Goal: Browse casually

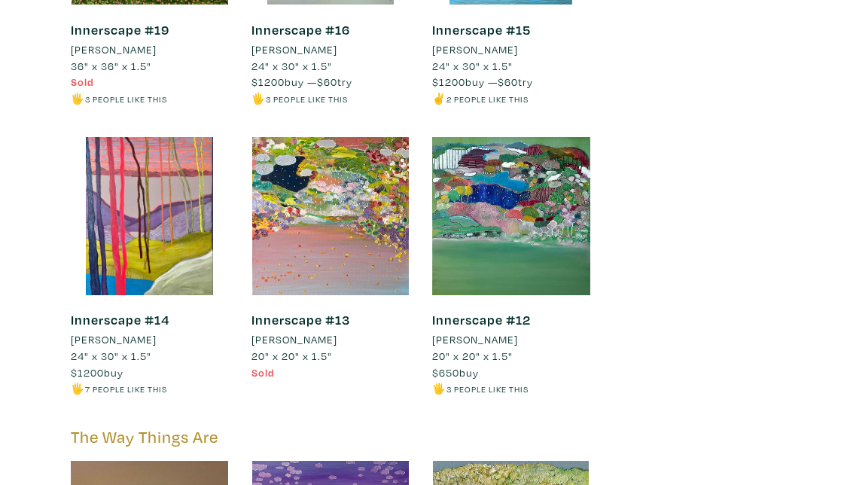
scroll to position [3127, 0]
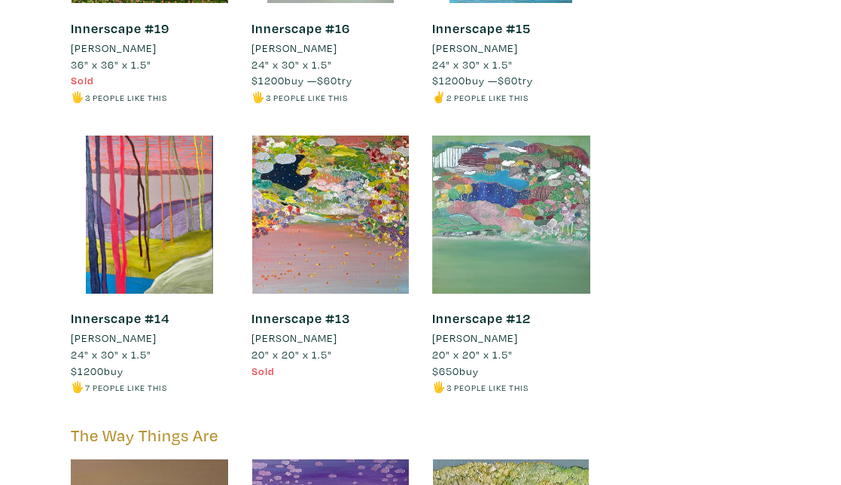
click at [566, 179] on div at bounding box center [511, 215] width 158 height 158
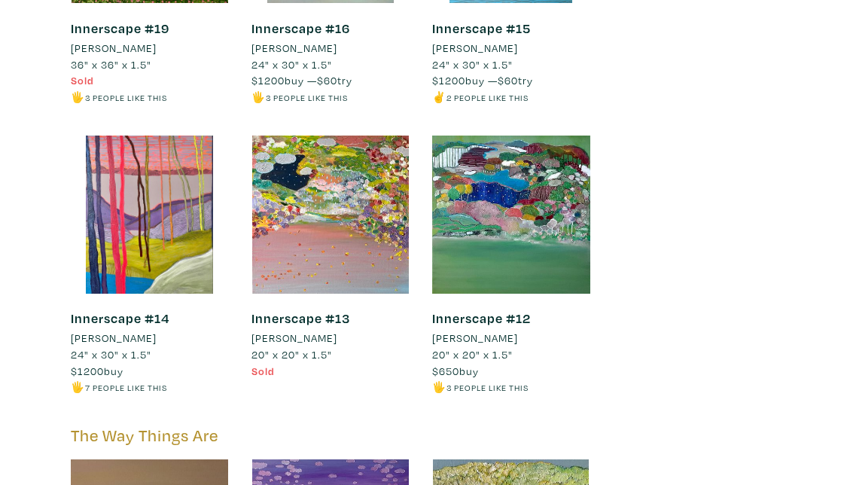
click at [33, 205] on div "Ellee SY Lee Artist member since 2023 Pro Toronto, ON I am a Korean-Canadian, T…" at bounding box center [420, 219] width 819 height 6177
drag, startPoint x: 494, startPoint y: 322, endPoint x: 425, endPoint y: 274, distance: 84.4
click at [425, 274] on div "Innerscape #12 Ellee SY Lee 20" x 20" x 1.5" $650 buy 🖐️ 3 people like this #gr…" at bounding box center [511, 281] width 181 height 291
copy div "Innerscape #12 Ellee SY Lee 20" x 20" x 1.5" $650 buy"
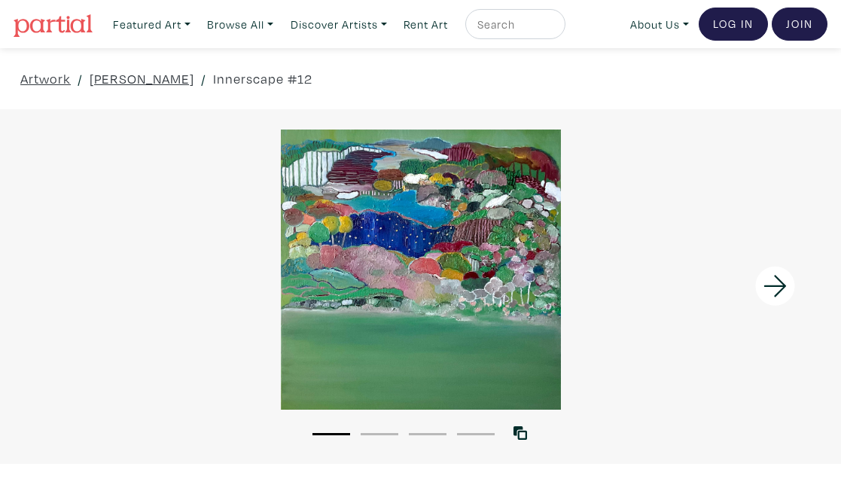
drag, startPoint x: 423, startPoint y: 256, endPoint x: 53, endPoint y: 26, distance: 436.1
